Goal: Information Seeking & Learning: Understand process/instructions

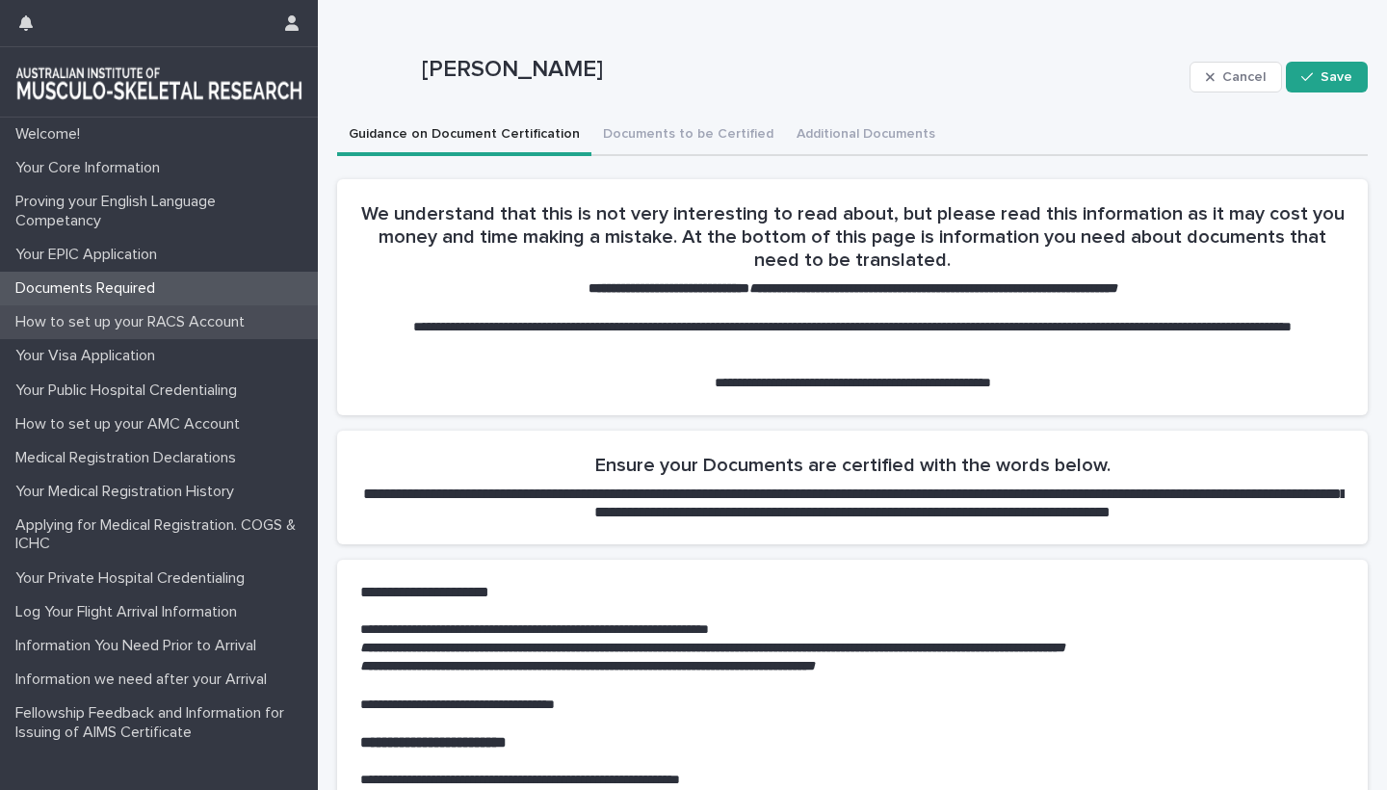
click at [118, 321] on p "How to set up your RACS Account" at bounding box center [134, 322] width 252 height 18
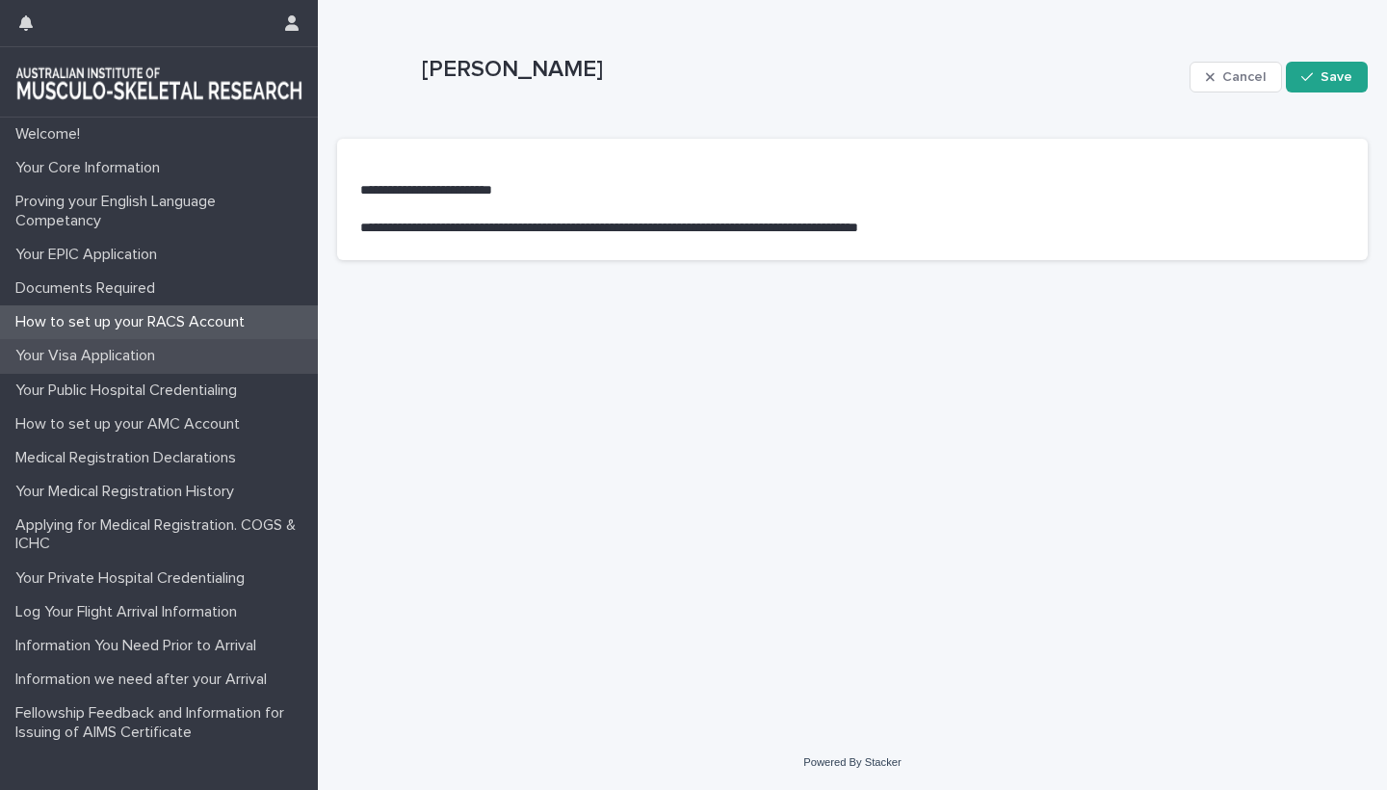
click at [100, 355] on p "Your Visa Application" at bounding box center [89, 356] width 163 height 18
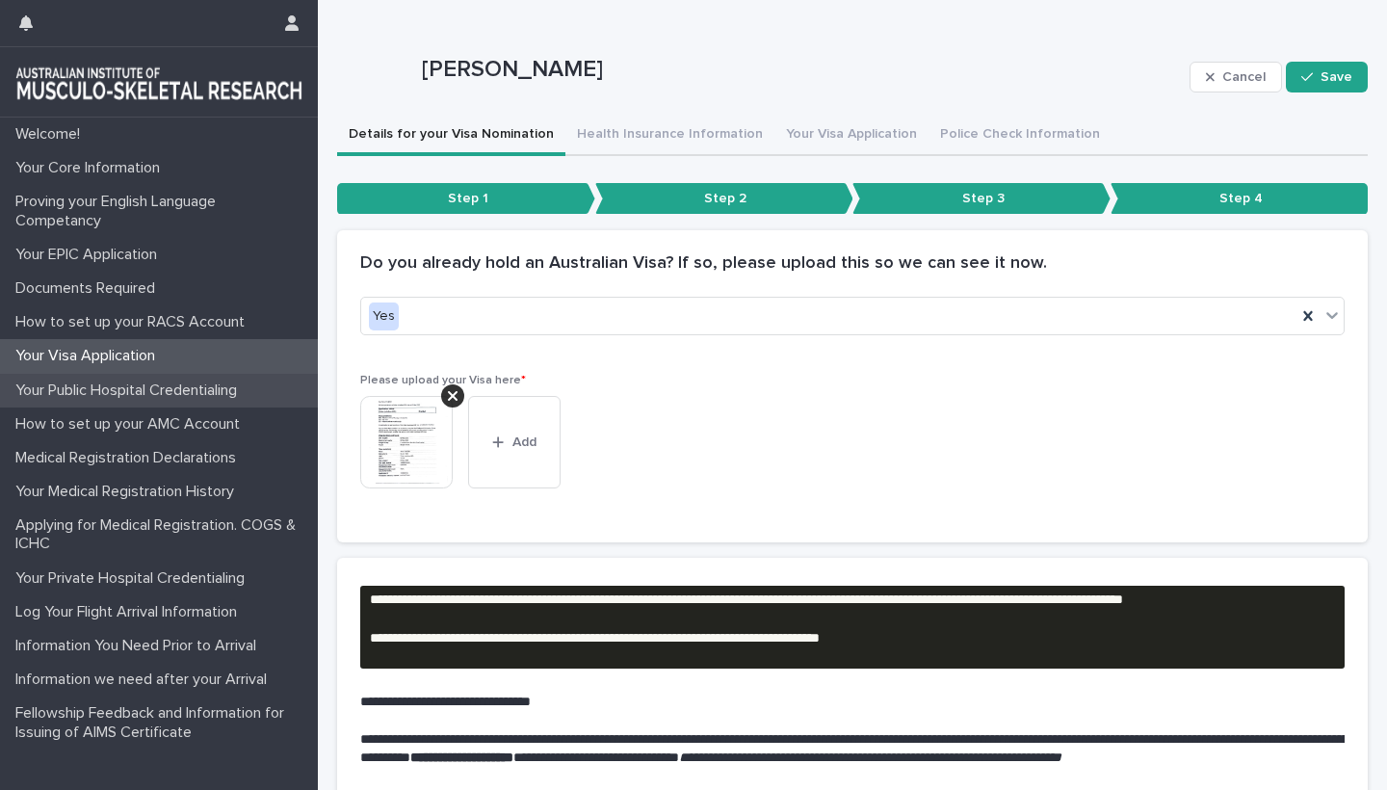
click at [109, 382] on p "Your Public Hospital Credentialing" at bounding box center [130, 391] width 245 height 18
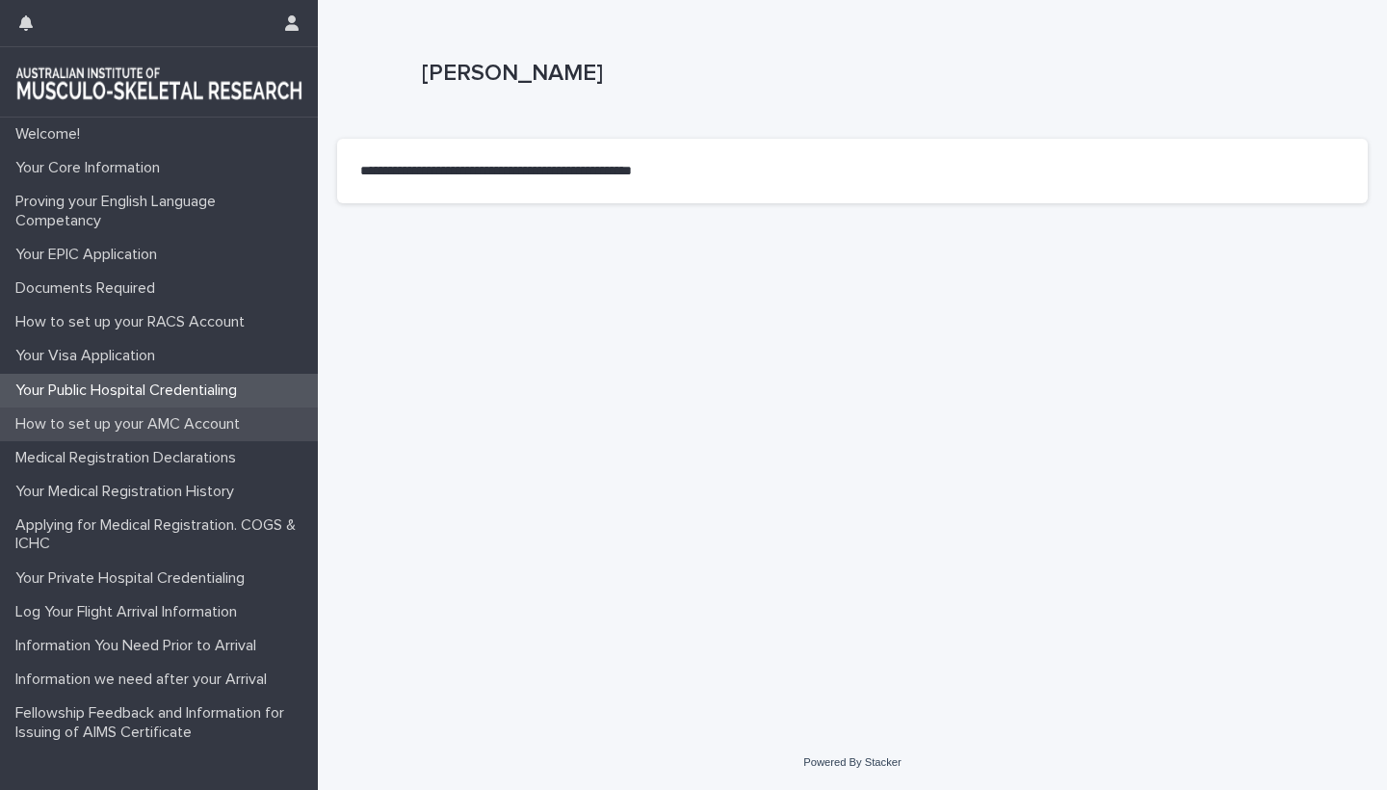
click at [120, 422] on p "How to set up your AMC Account" at bounding box center [132, 424] width 248 height 18
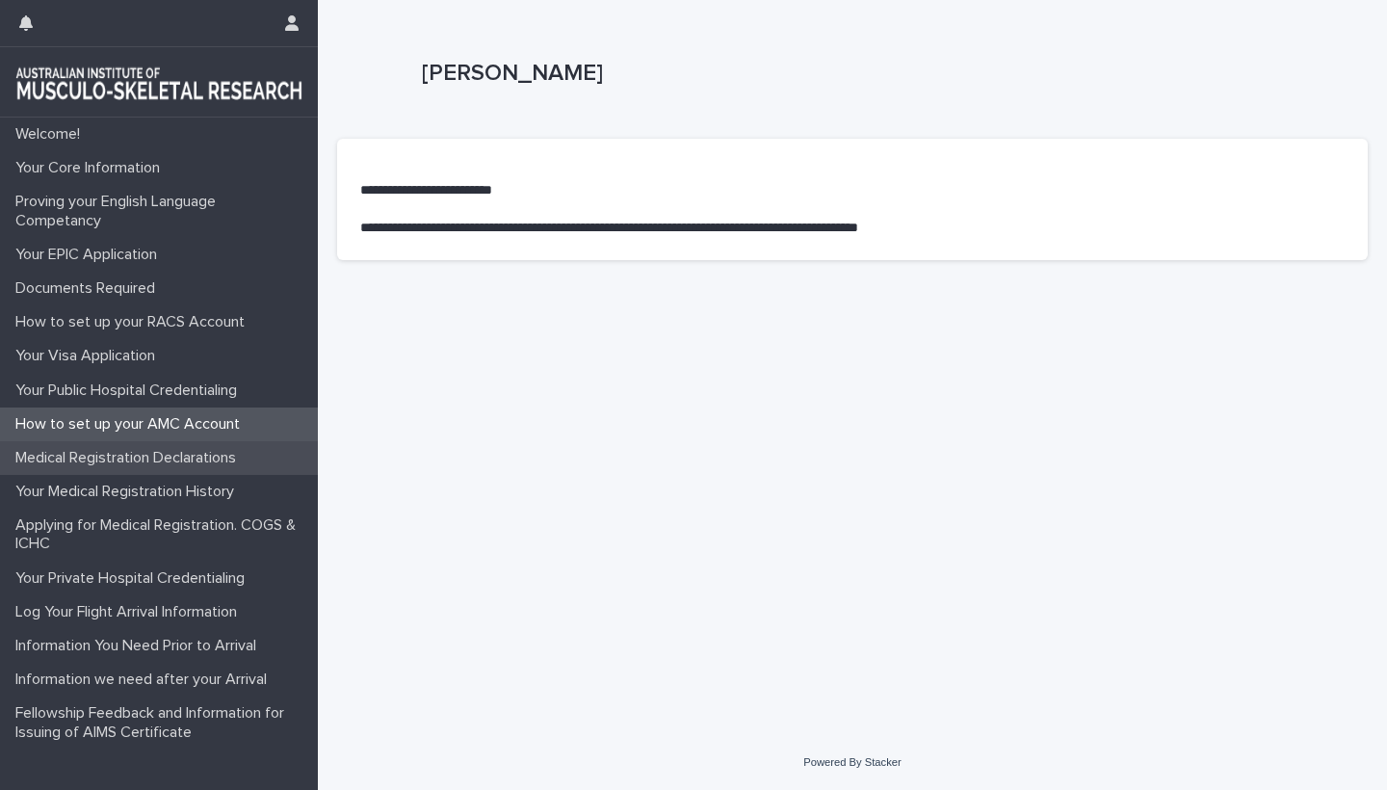
click at [134, 457] on p "Medical Registration Declarations" at bounding box center [130, 458] width 244 height 18
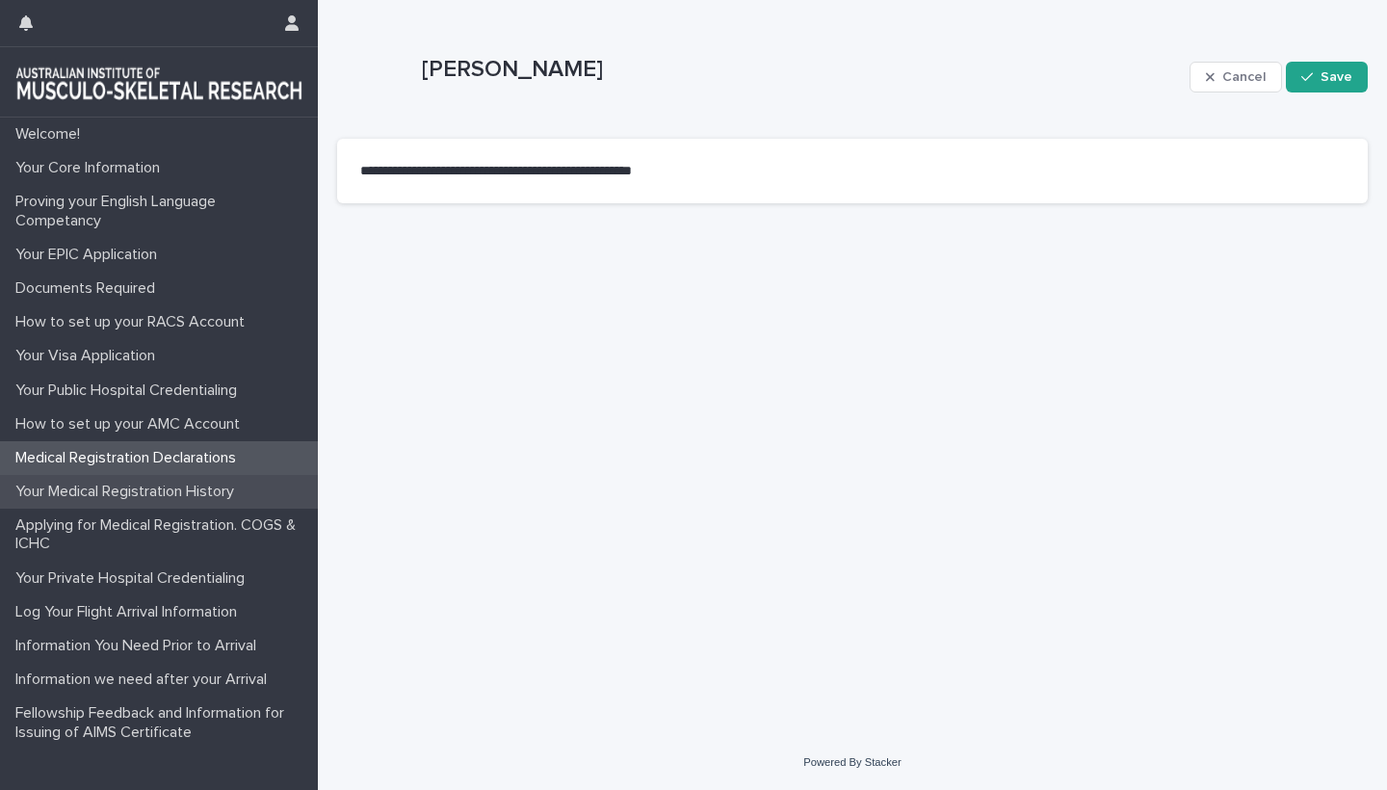
click at [140, 487] on p "Your Medical Registration History" at bounding box center [129, 492] width 242 height 18
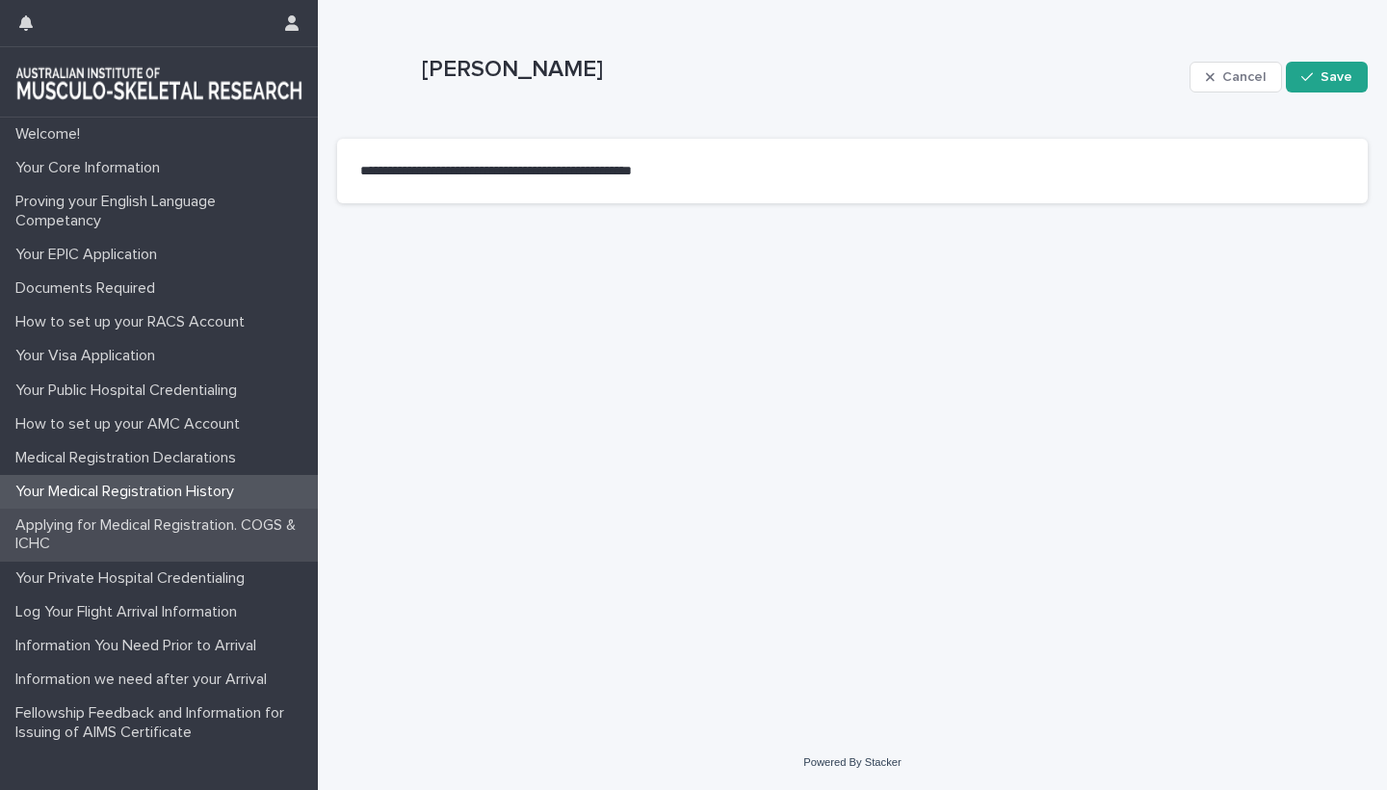
click at [143, 518] on p "Applying for Medical Registration. COGS & ICHC" at bounding box center [163, 534] width 310 height 37
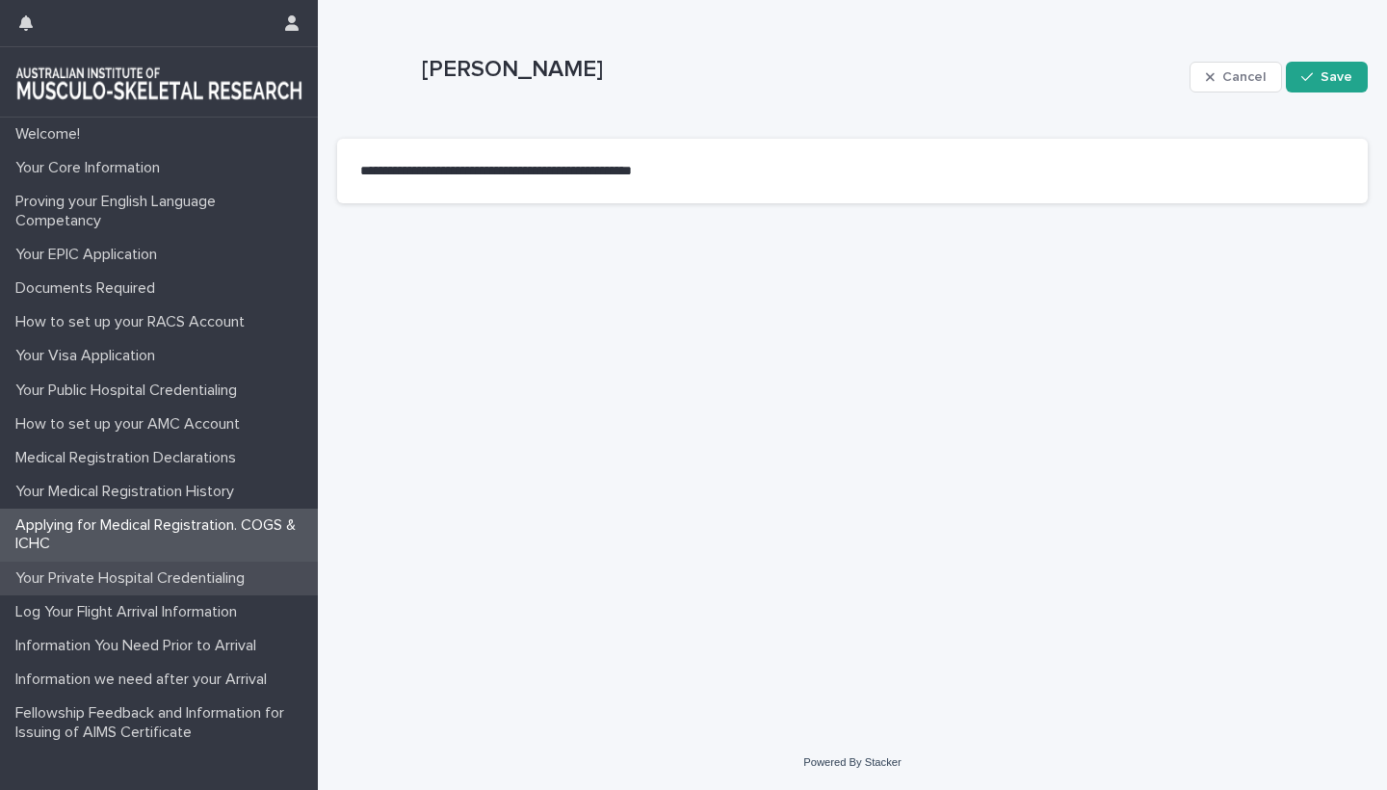
click at [145, 569] on p "Your Private Hospital Credentialing" at bounding box center [134, 578] width 252 height 18
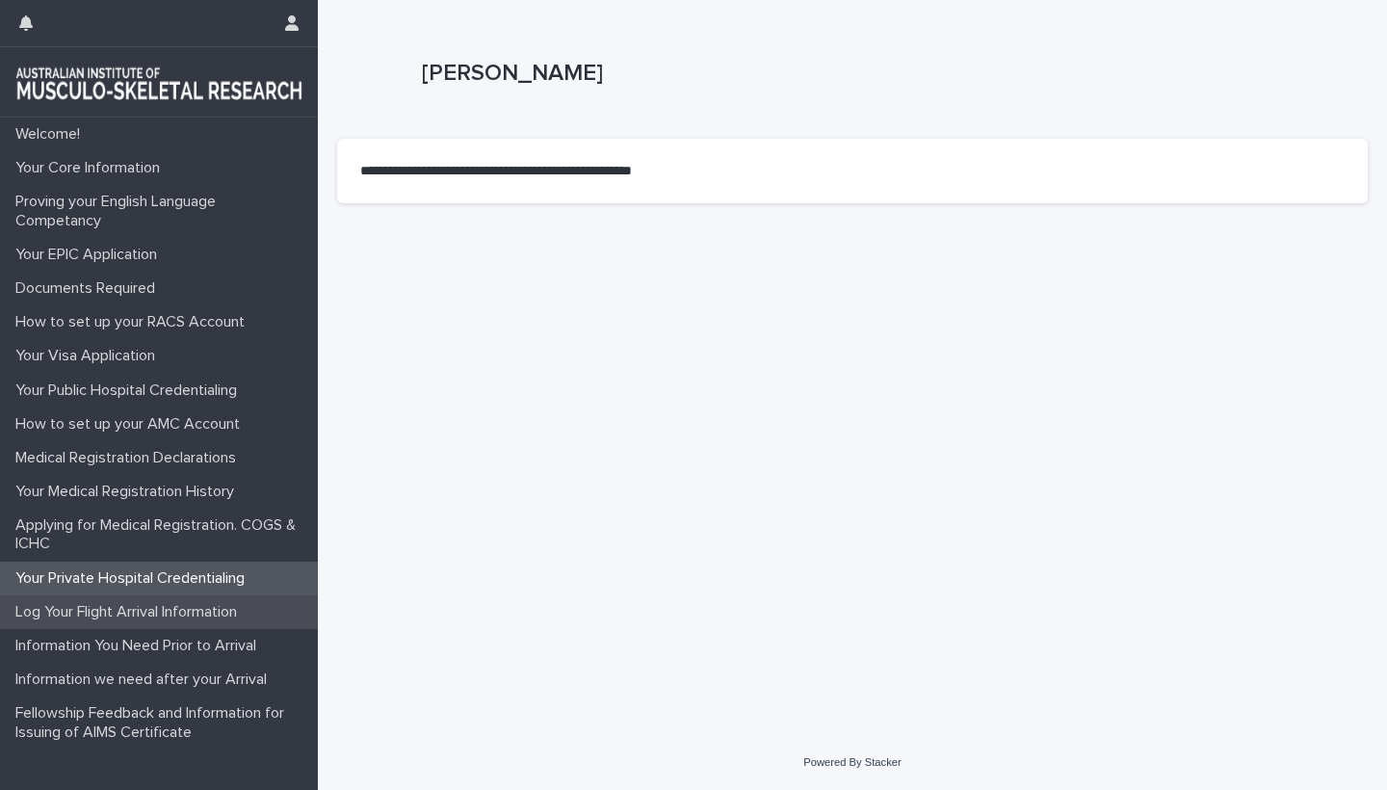
click at [150, 606] on p "Log Your Flight Arrival Information" at bounding box center [130, 612] width 245 height 18
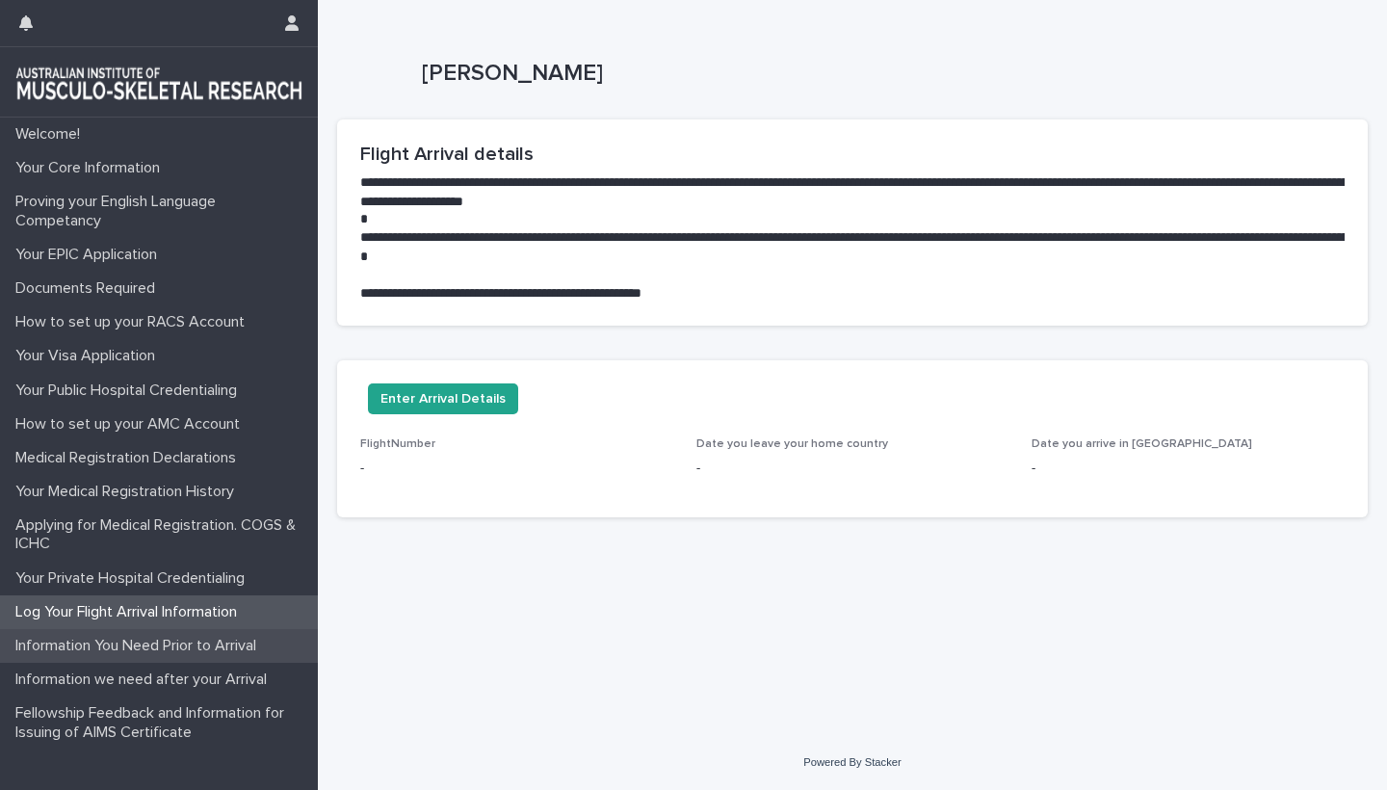
click at [156, 649] on p "Information You Need Prior to Arrival" at bounding box center [140, 646] width 264 height 18
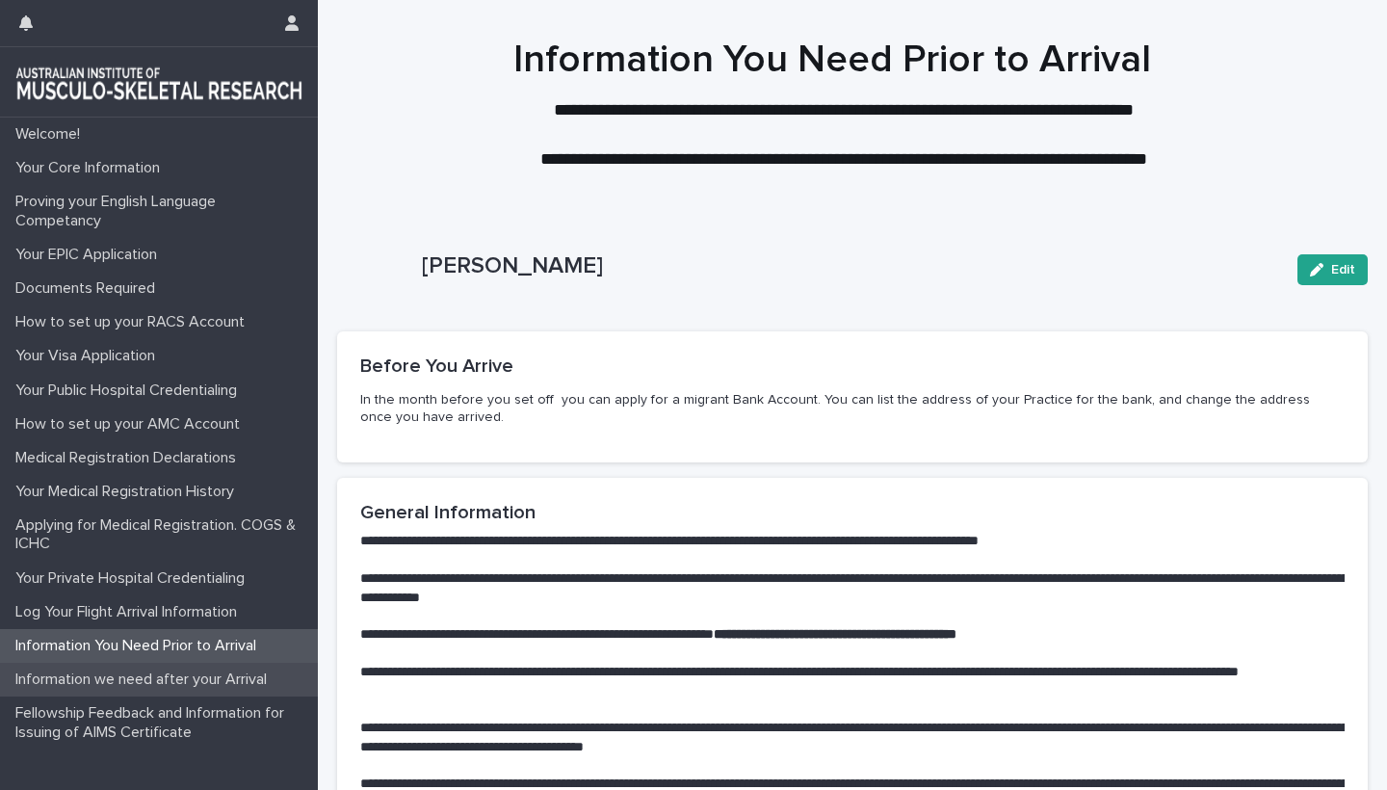
click at [158, 678] on p "Information we need after your Arrival" at bounding box center [145, 680] width 275 height 18
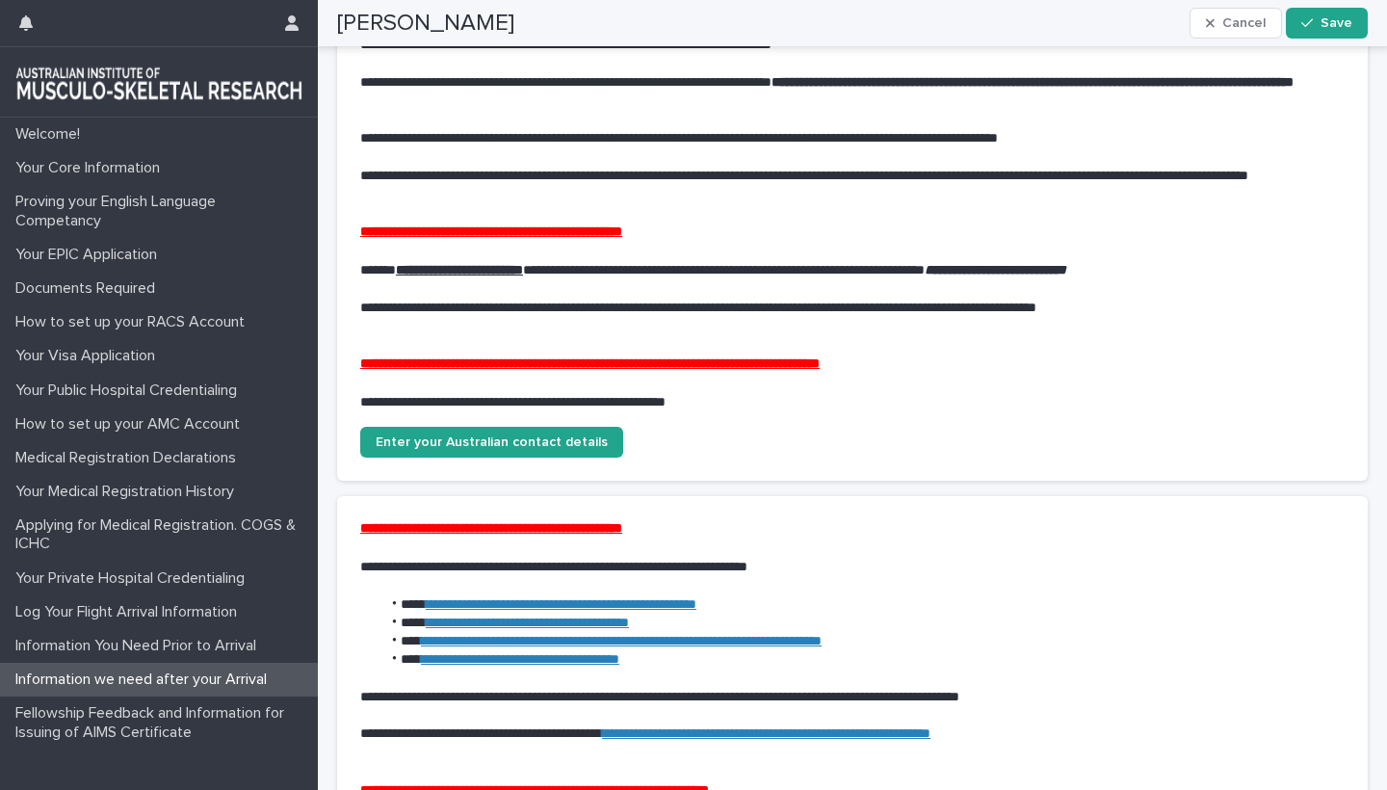
scroll to position [520, 0]
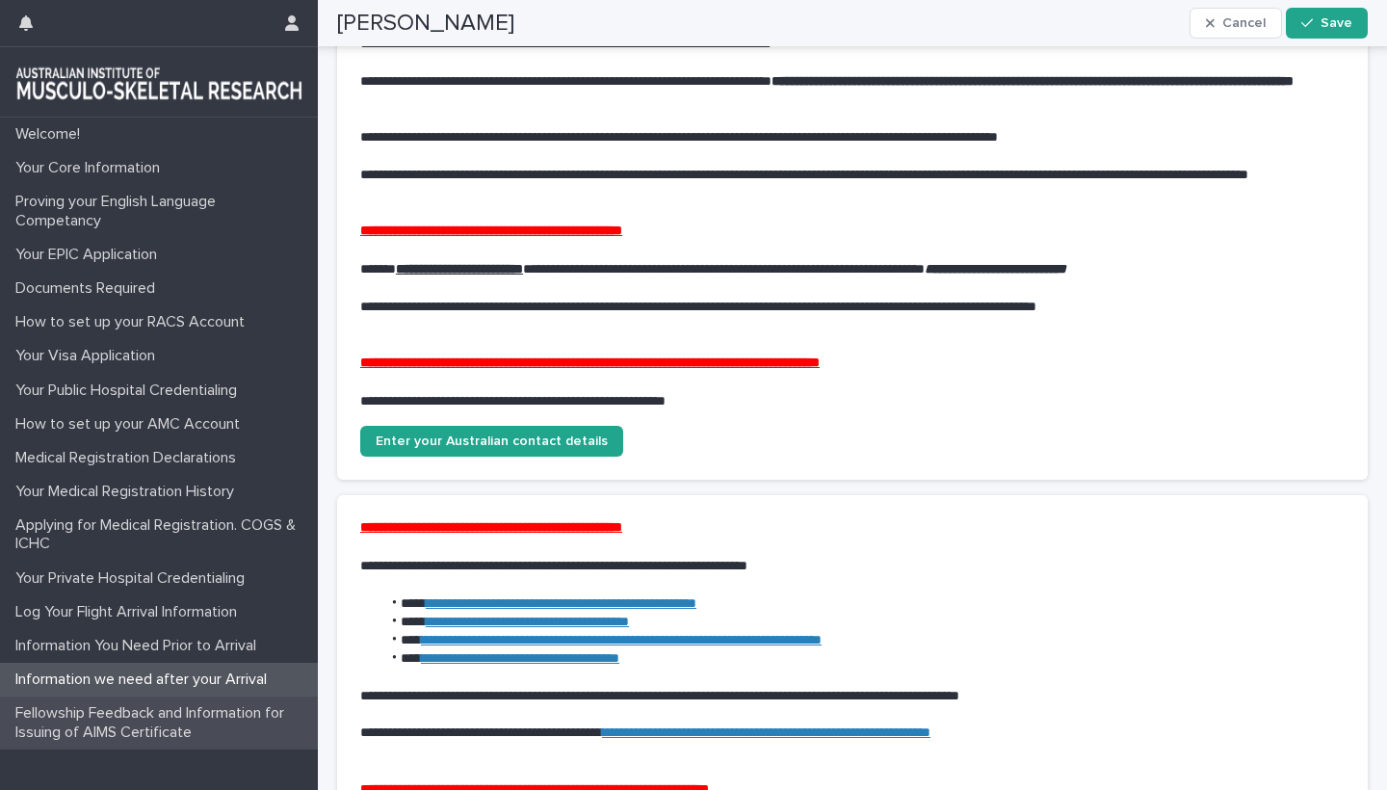
click at [146, 713] on p "Fellowship Feedback and Information for Issuing of AIMS Certificate" at bounding box center [163, 722] width 310 height 37
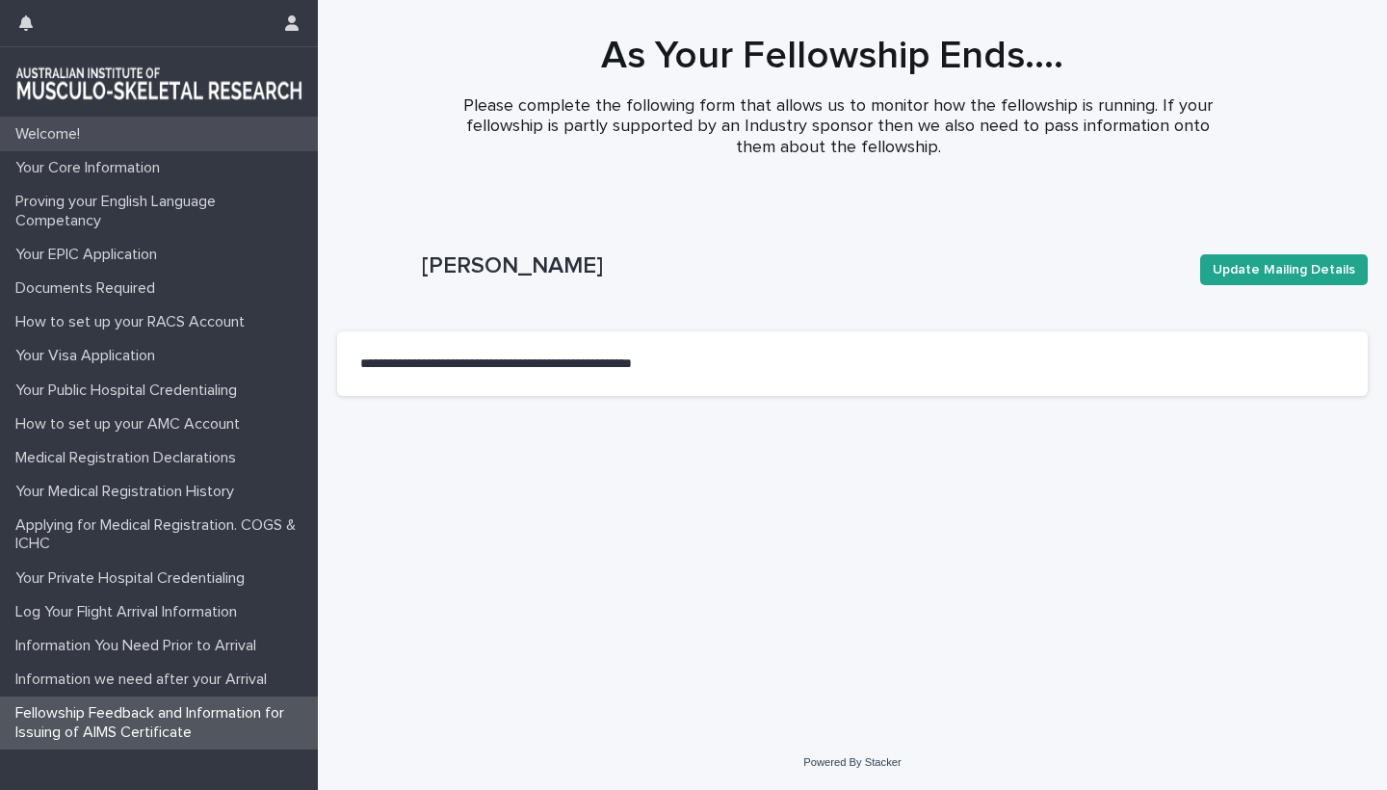
click at [46, 136] on p "Welcome!" at bounding box center [52, 134] width 88 height 18
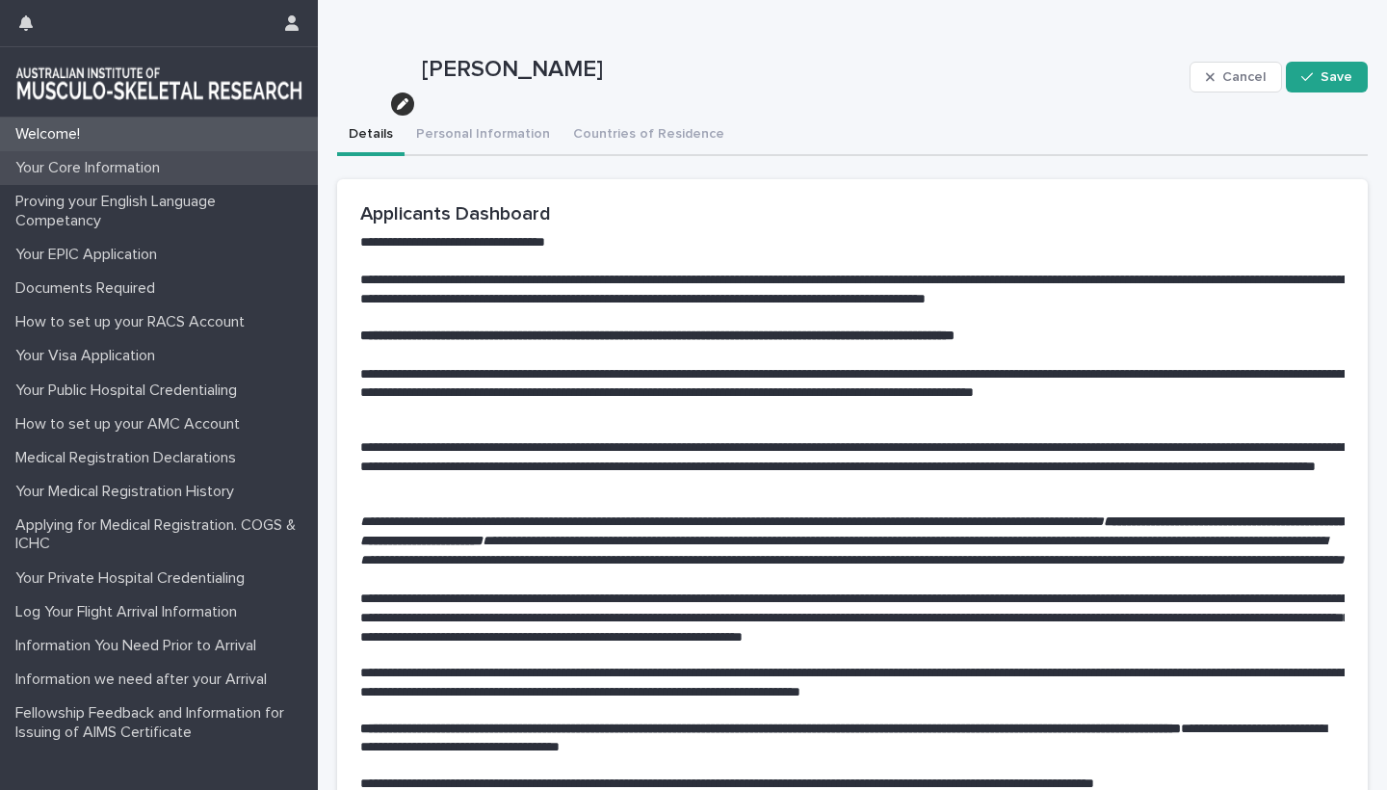
click at [92, 158] on div "Your Core Information" at bounding box center [159, 168] width 318 height 34
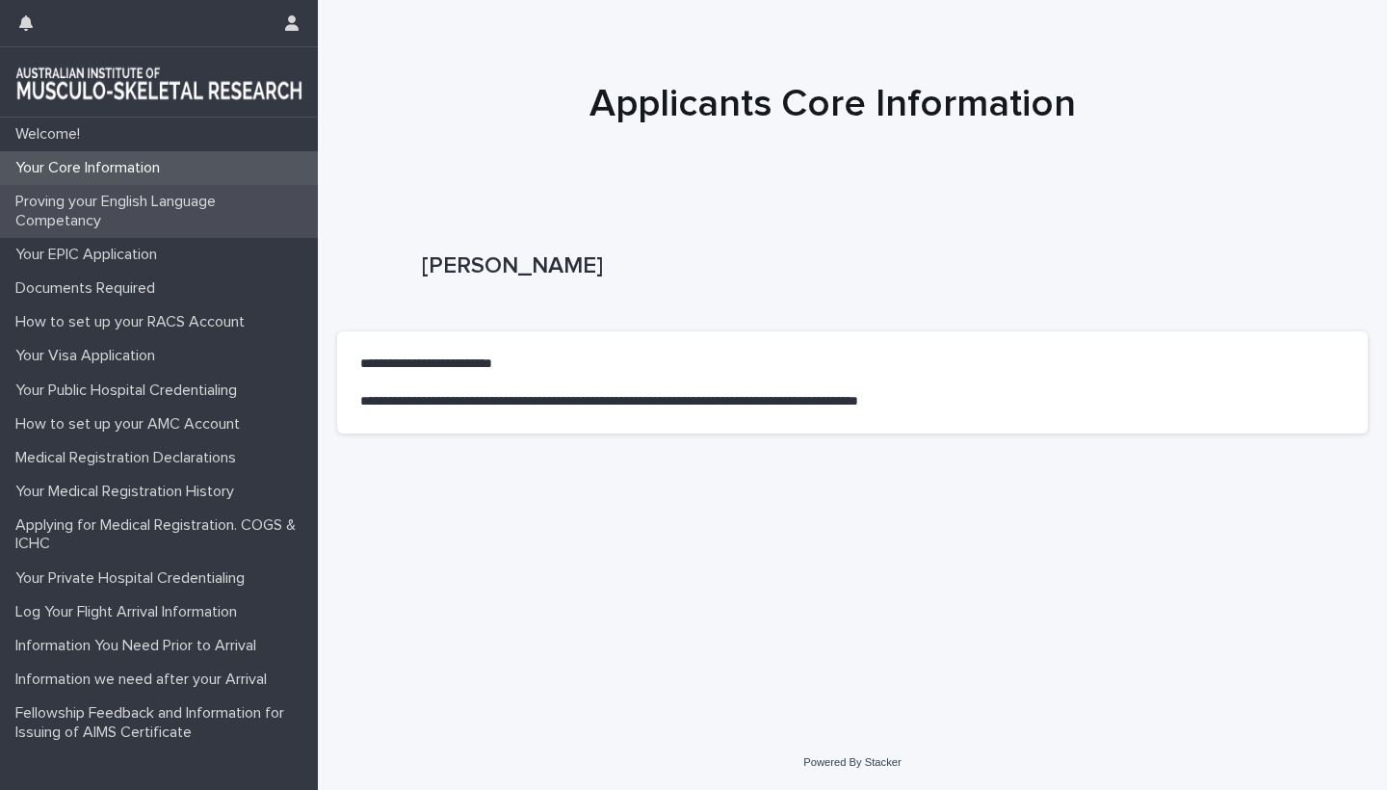
click at [88, 212] on p "Proving your English Language Competancy" at bounding box center [163, 211] width 310 height 37
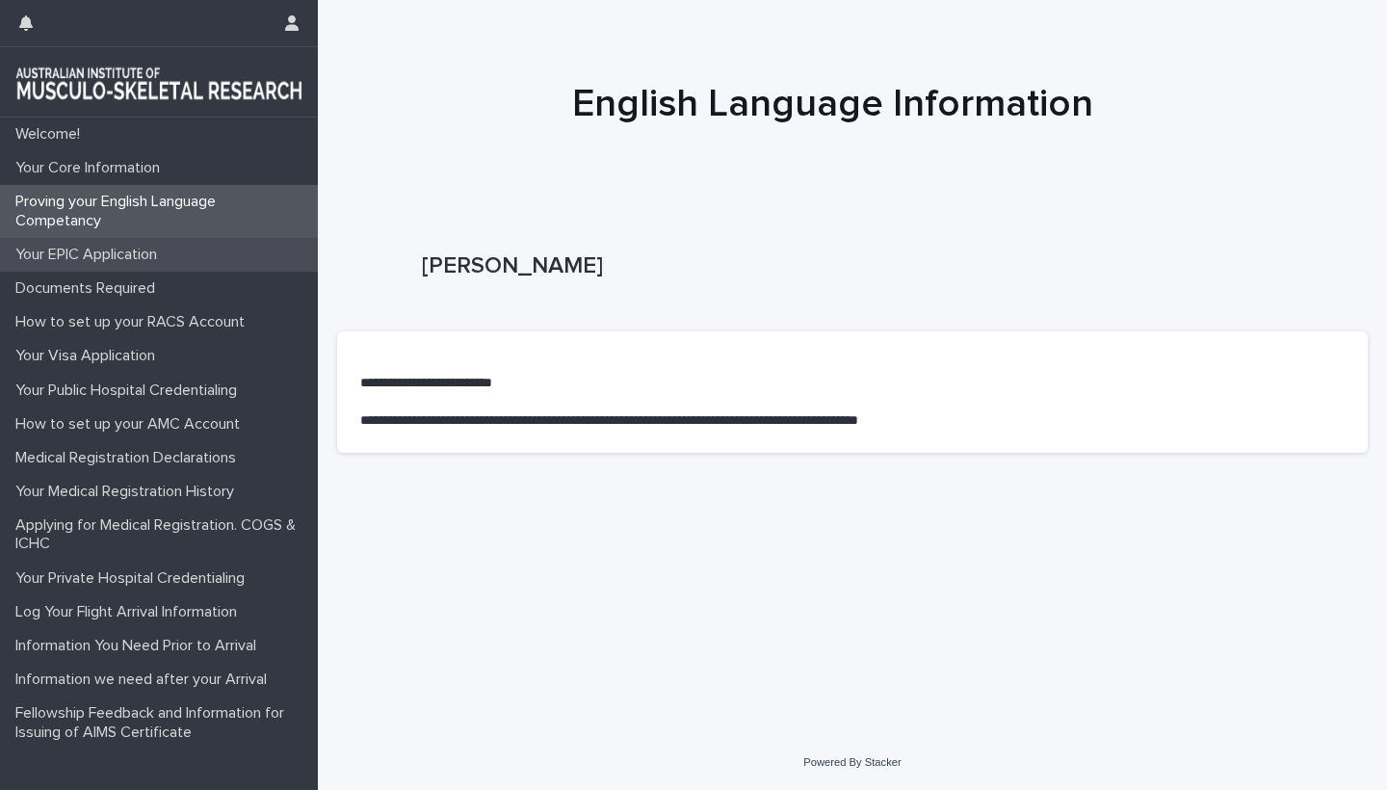
click at [81, 254] on p "Your EPIC Application" at bounding box center [90, 255] width 165 height 18
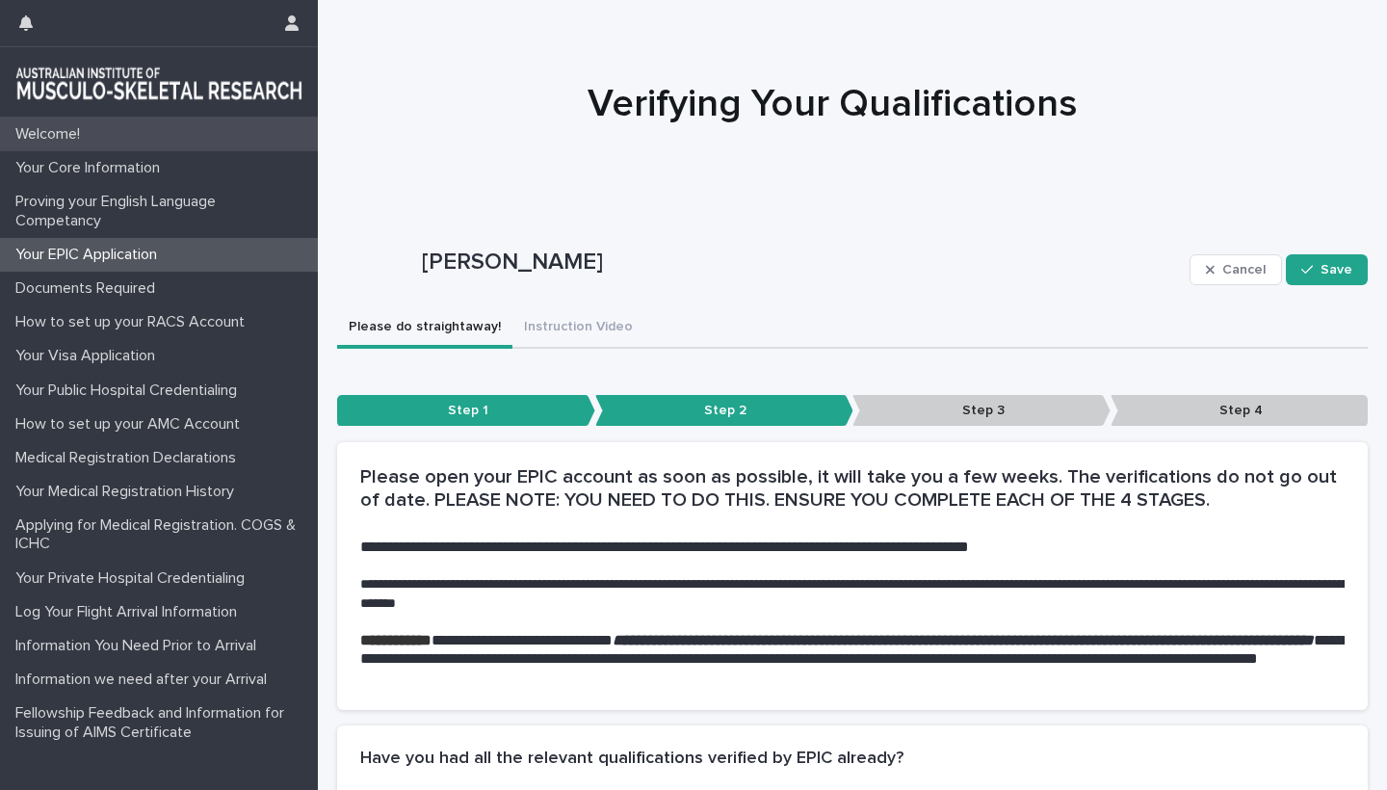
click at [47, 130] on p "Welcome!" at bounding box center [52, 134] width 88 height 18
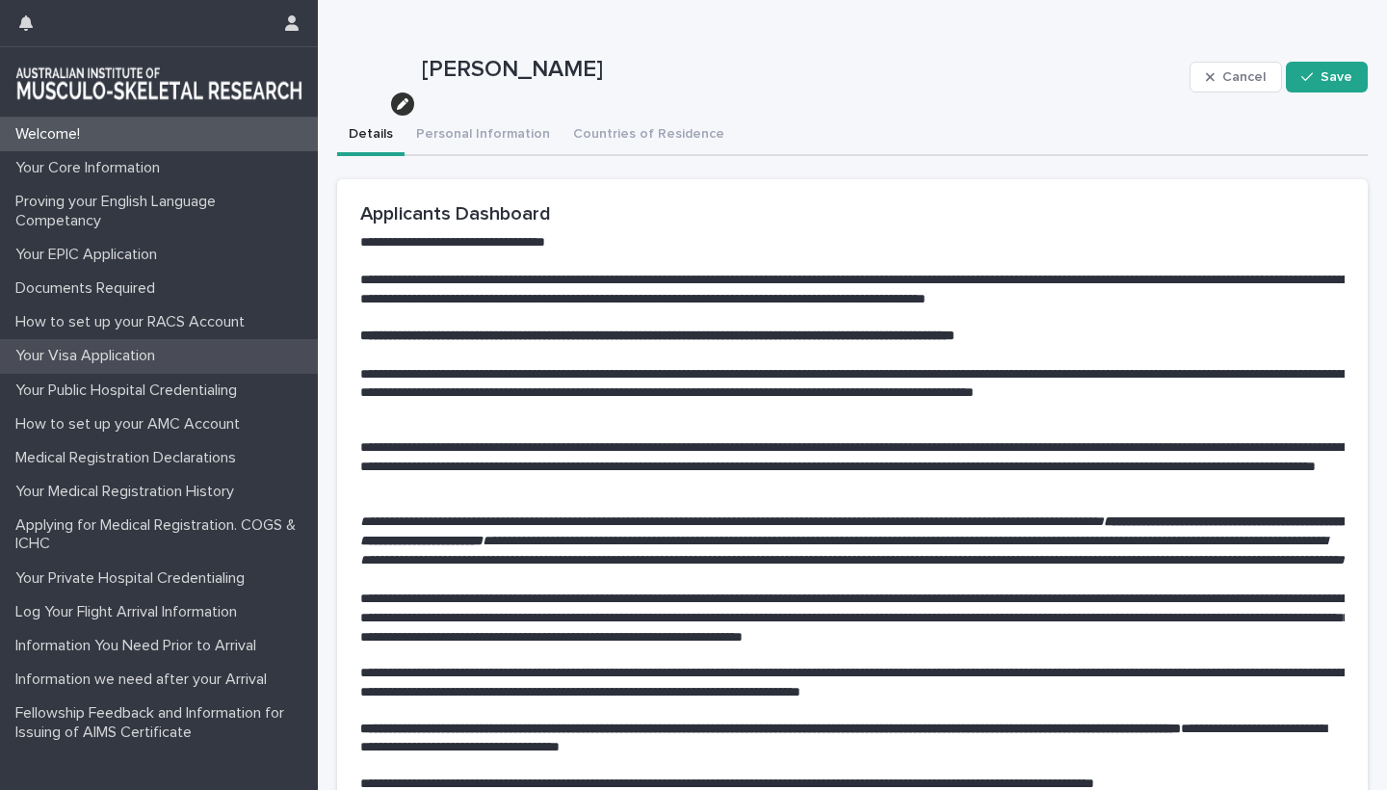
click at [97, 356] on p "Your Visa Application" at bounding box center [89, 356] width 163 height 18
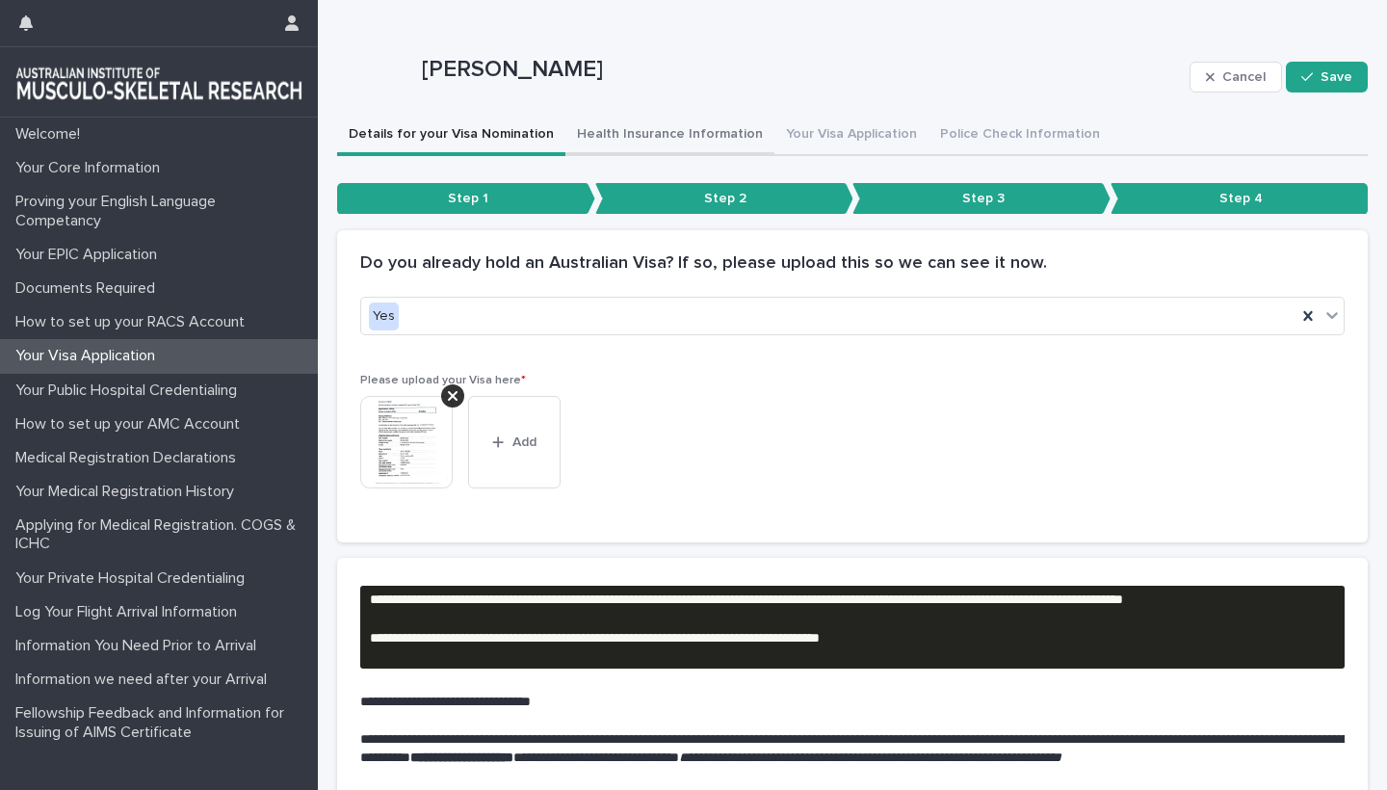
click at [681, 129] on button "Health Insurance Information" at bounding box center [670, 136] width 209 height 40
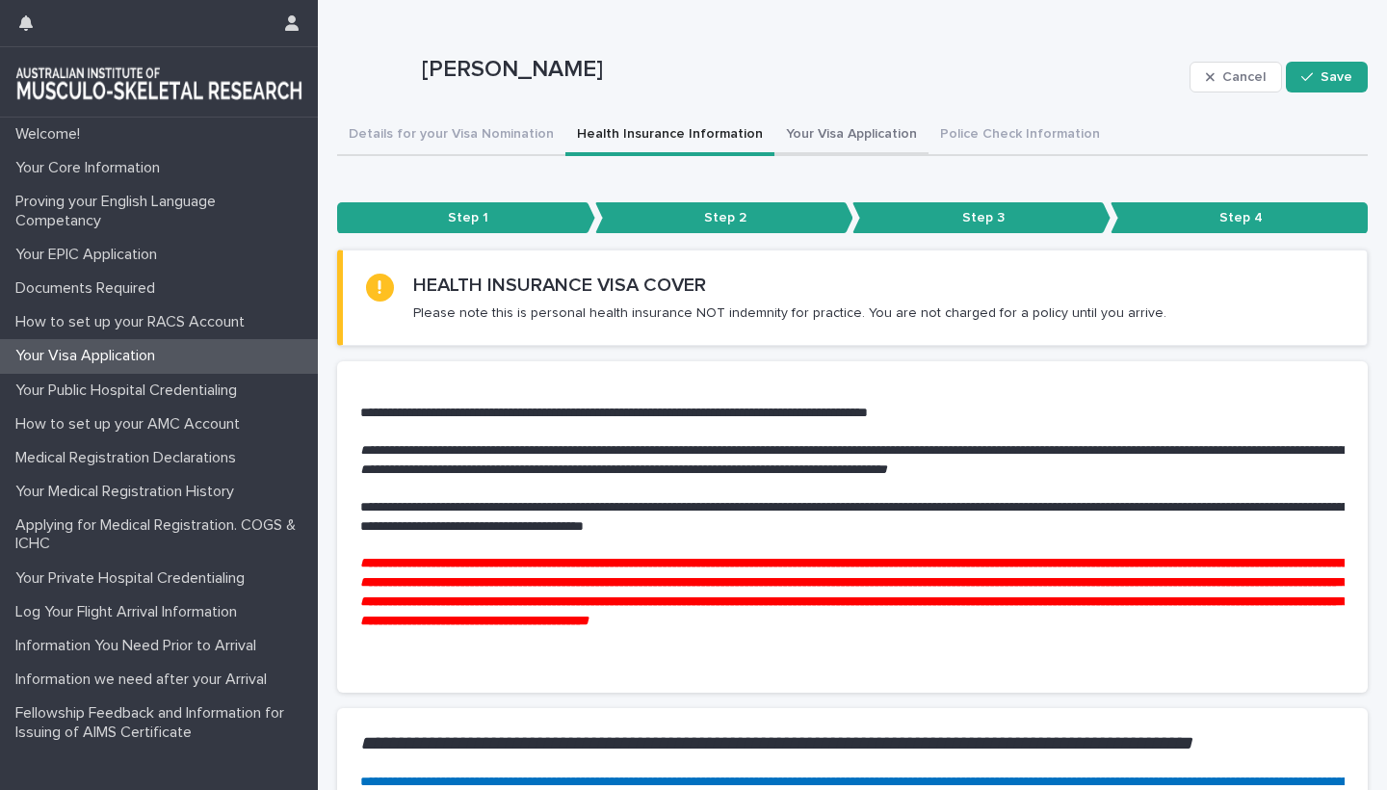
click at [852, 140] on button "Your Visa Application" at bounding box center [852, 136] width 154 height 40
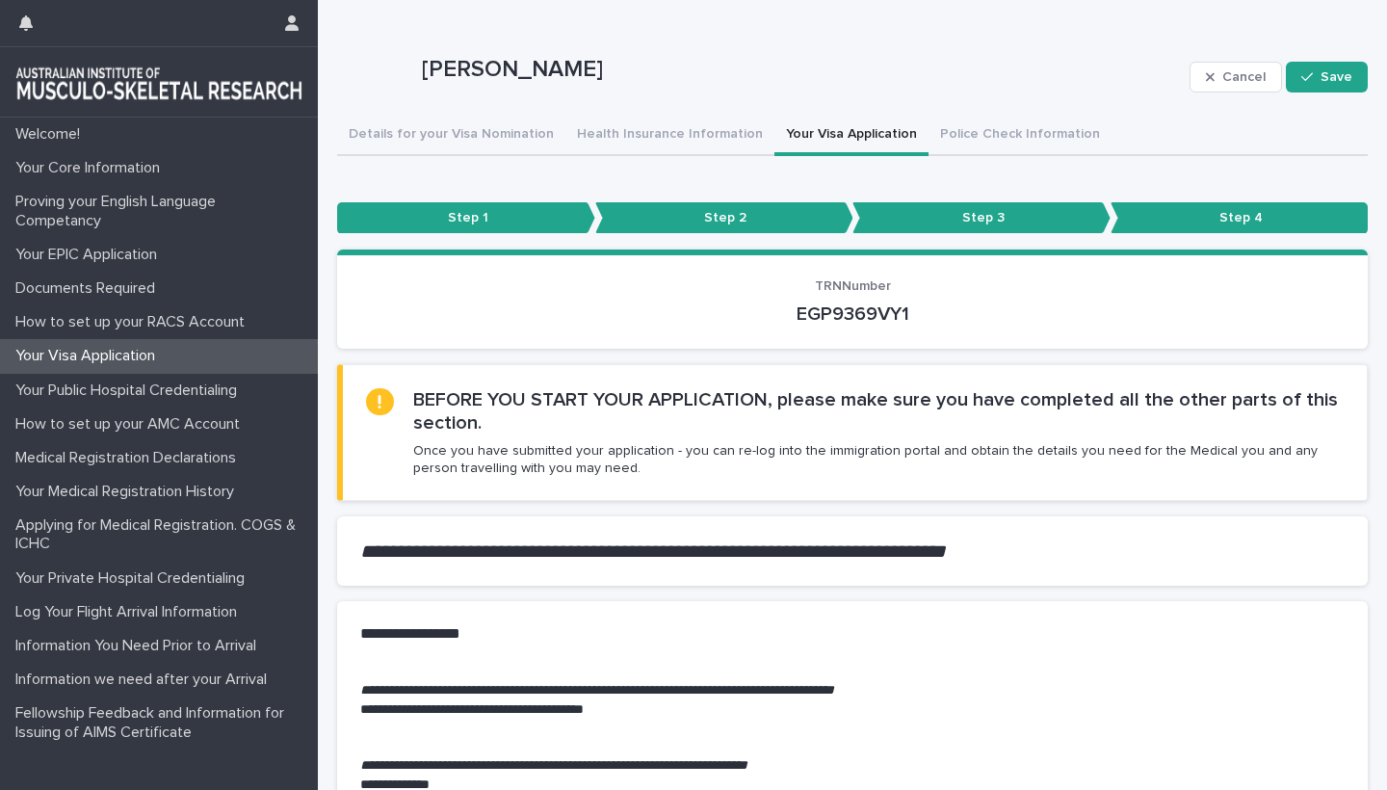
scroll to position [1027, 0]
